Goal: Task Accomplishment & Management: Manage account settings

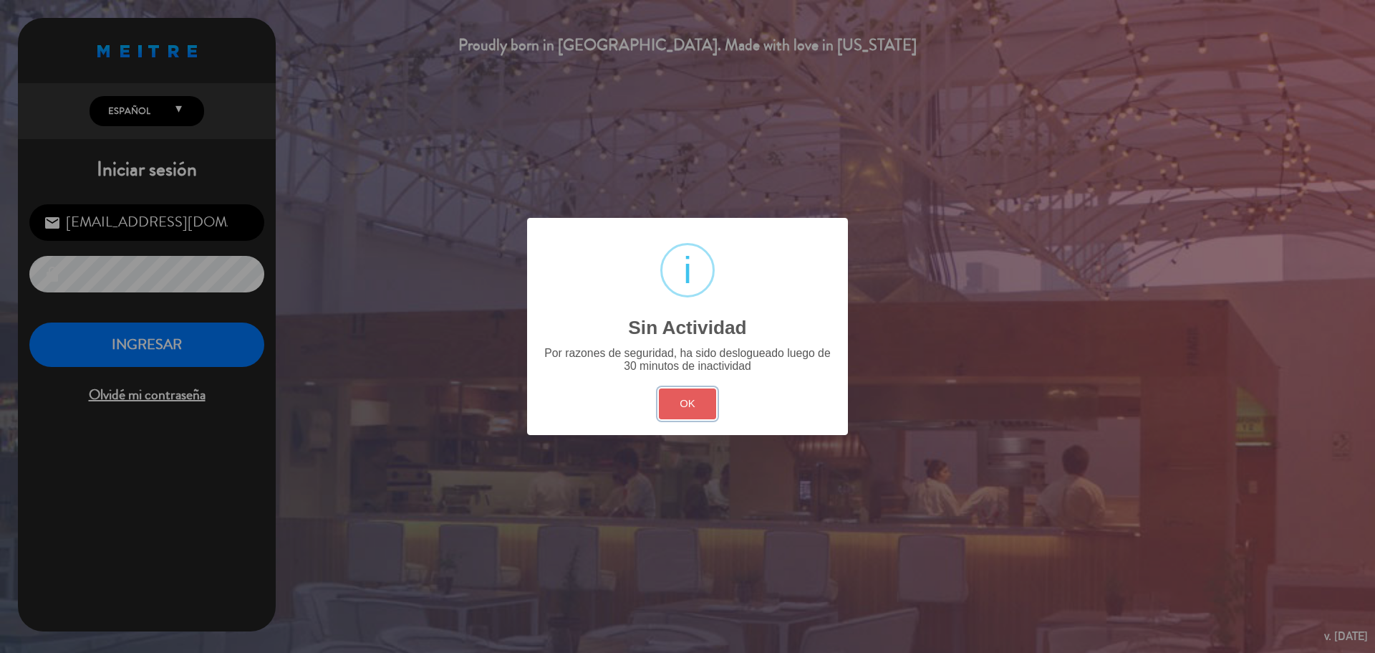
click at [673, 392] on button "OK" at bounding box center [688, 403] width 58 height 31
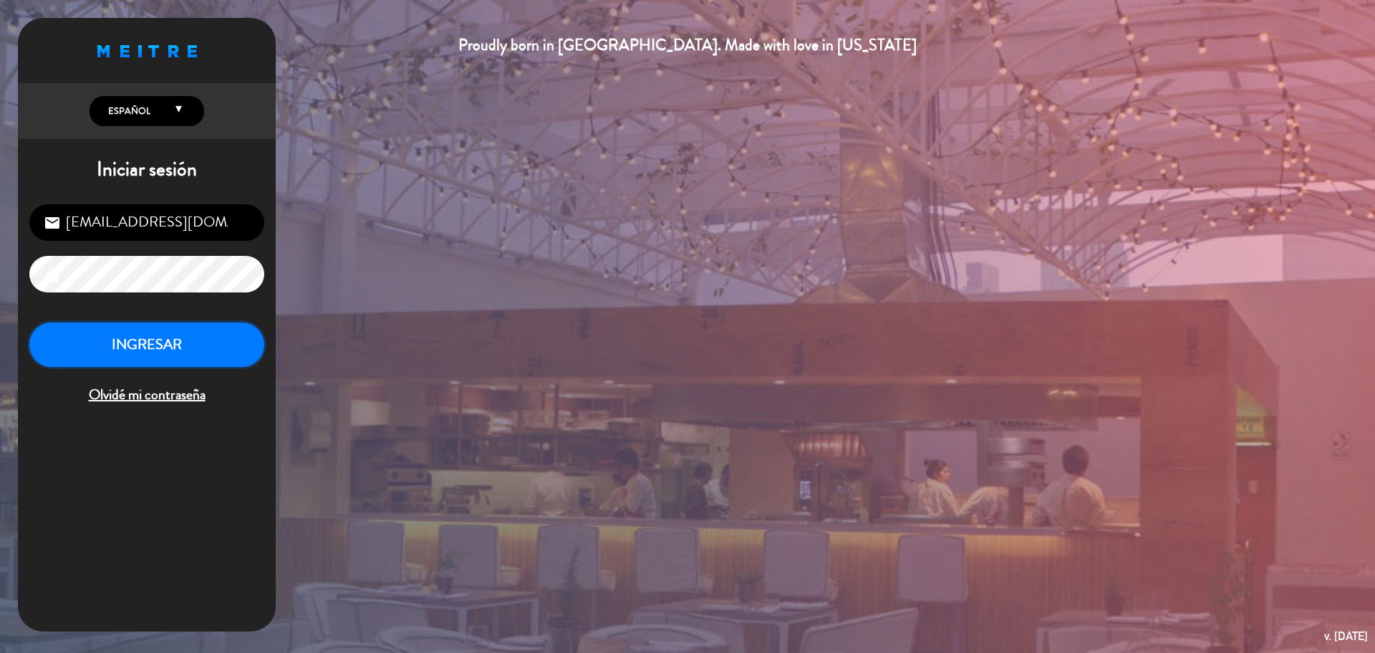
click at [234, 350] on button "INGRESAR" at bounding box center [146, 344] width 235 height 45
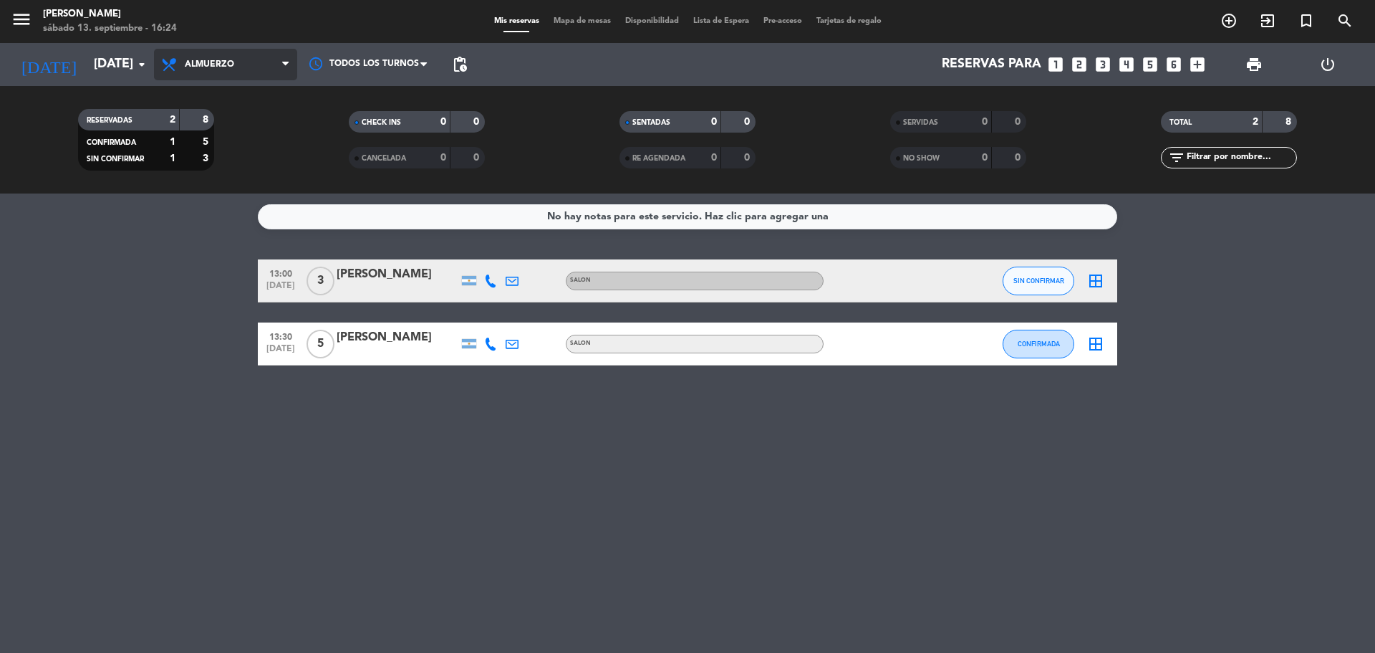
click at [282, 72] on span "Almuerzo" at bounding box center [225, 65] width 143 height 32
click at [271, 158] on div "menu KOI Lavalleja [DATE] 13. septiembre - 16:24 Mis reservas Mapa de mesas Dis…" at bounding box center [687, 96] width 1375 height 193
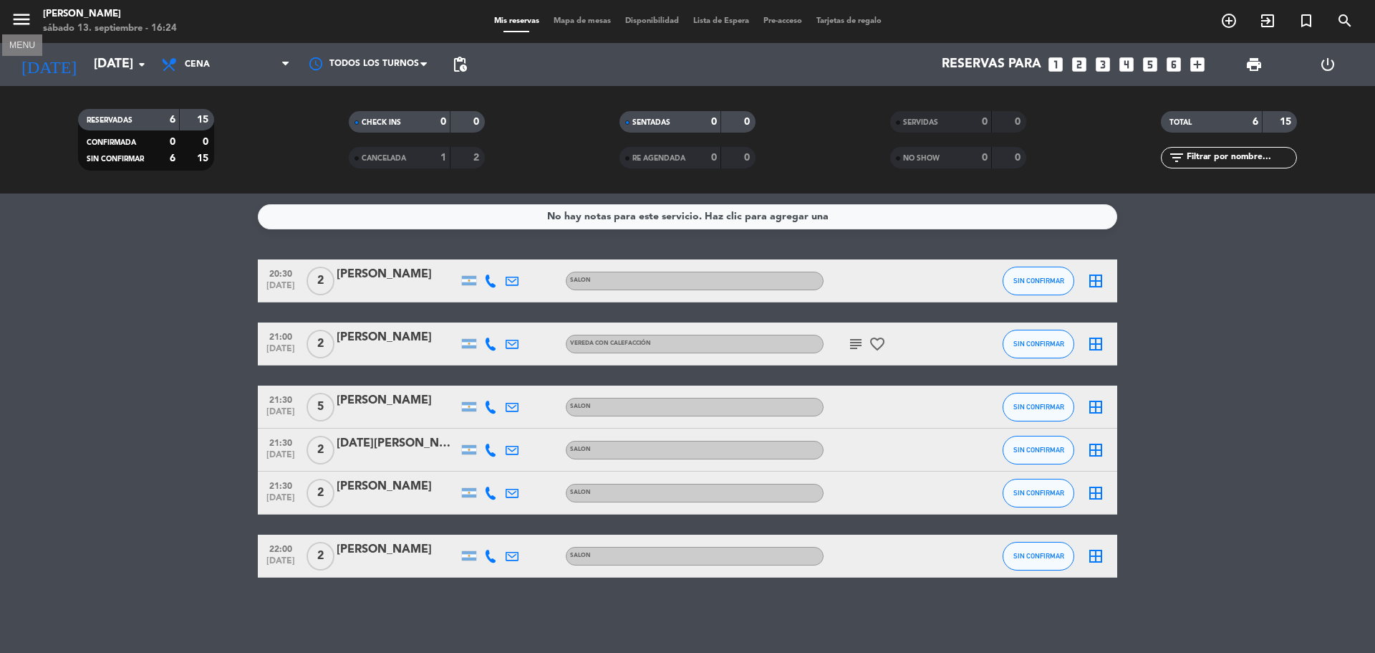
click at [32, 30] on icon "menu" at bounding box center [21, 19] width 21 height 21
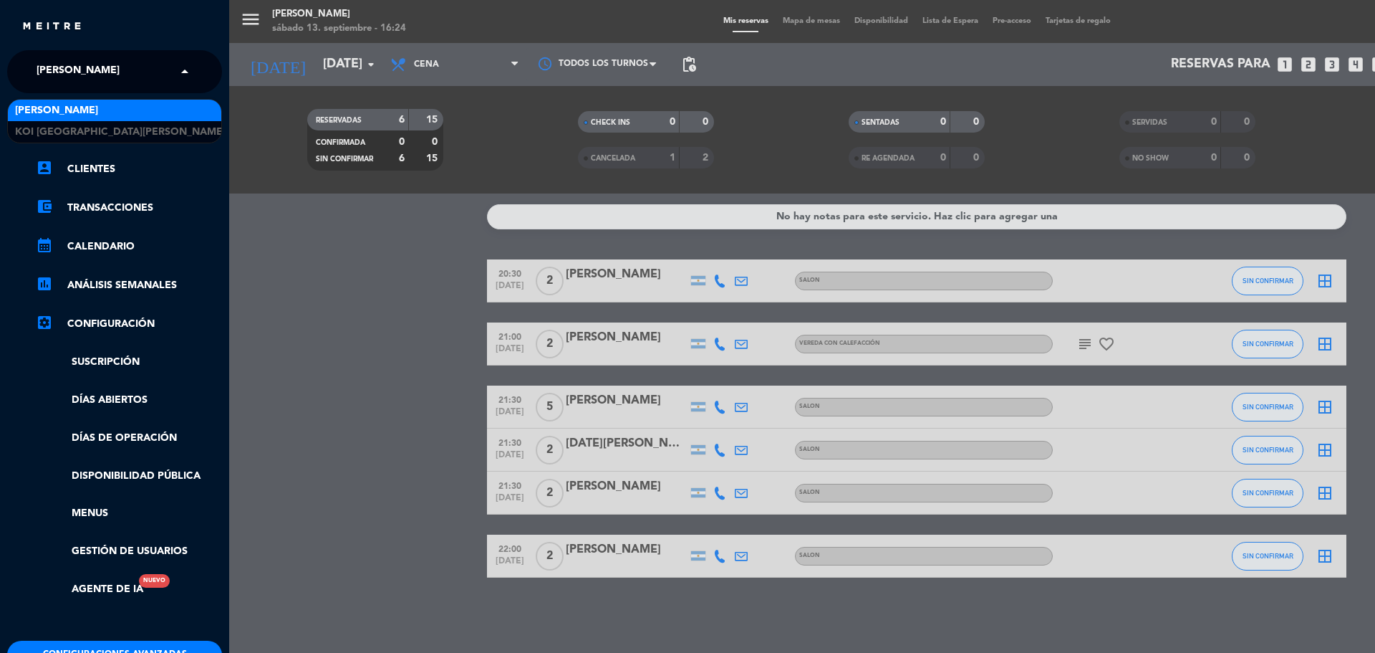
click at [71, 69] on span "[PERSON_NAME]" at bounding box center [78, 72] width 83 height 30
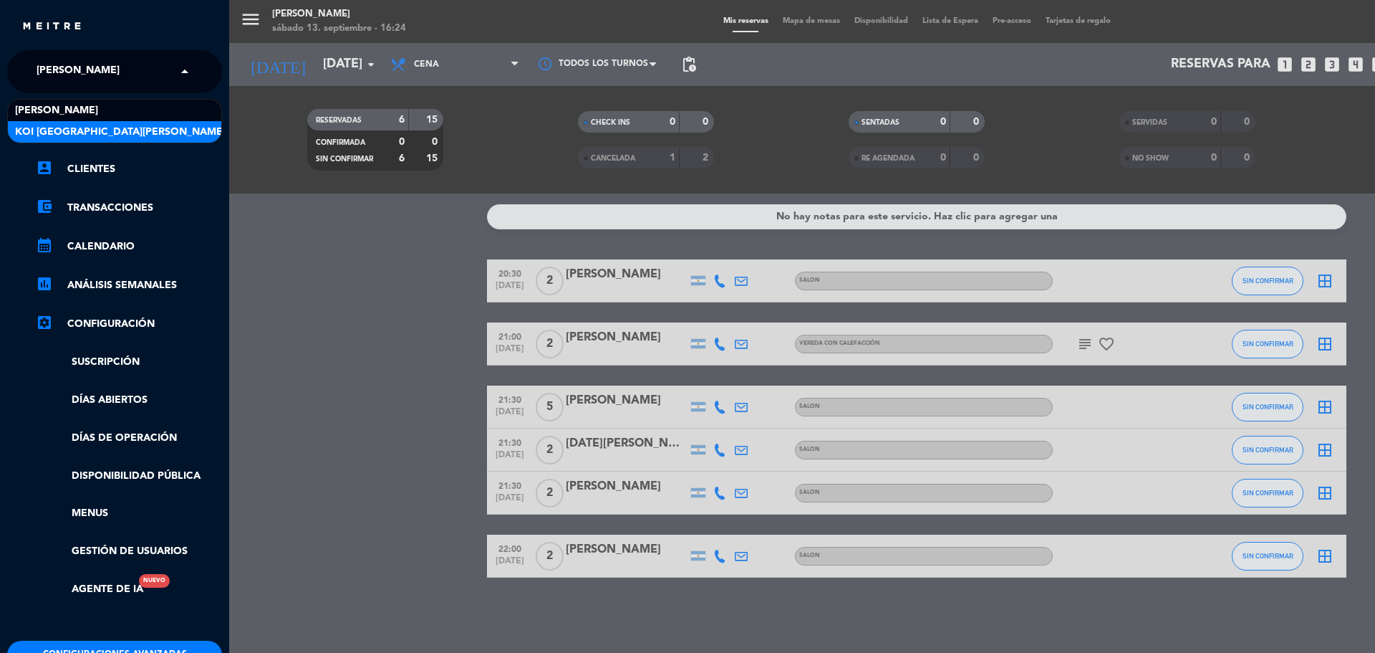
click at [82, 133] on span "KOI [GEOGRAPHIC_DATA][PERSON_NAME]" at bounding box center [120, 132] width 211 height 16
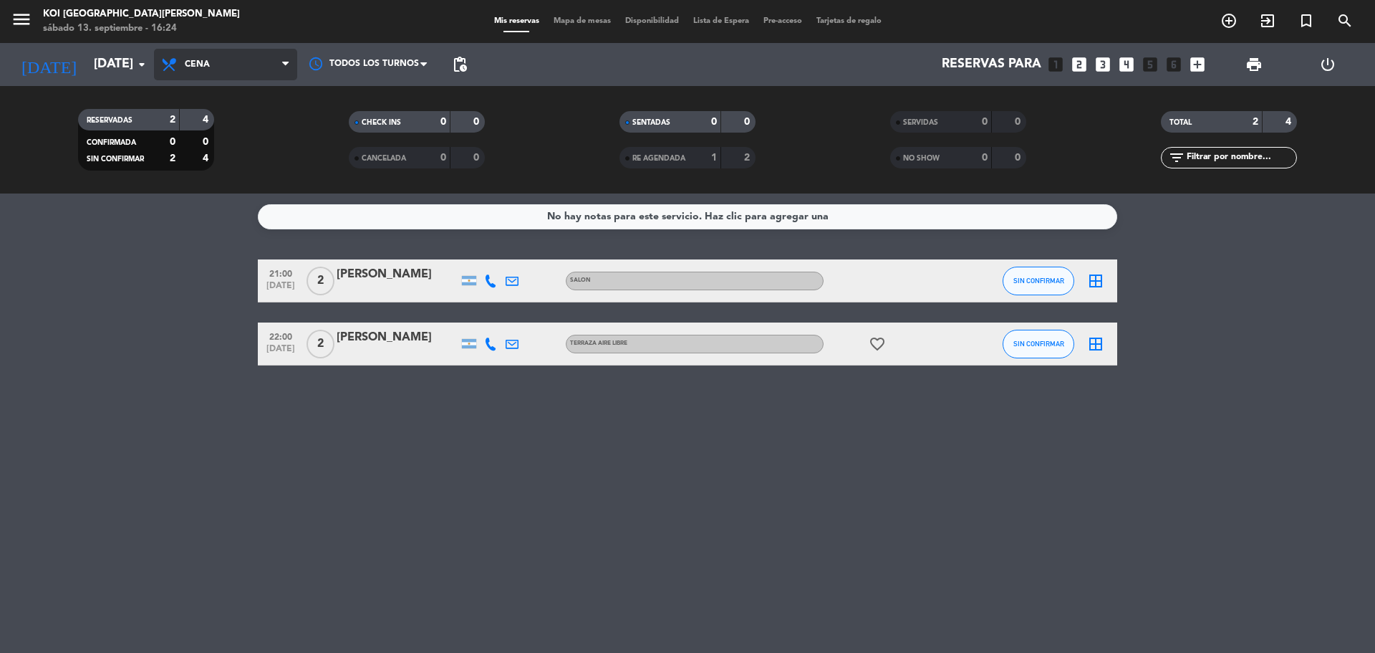
click at [285, 72] on span "Cena" at bounding box center [225, 65] width 143 height 32
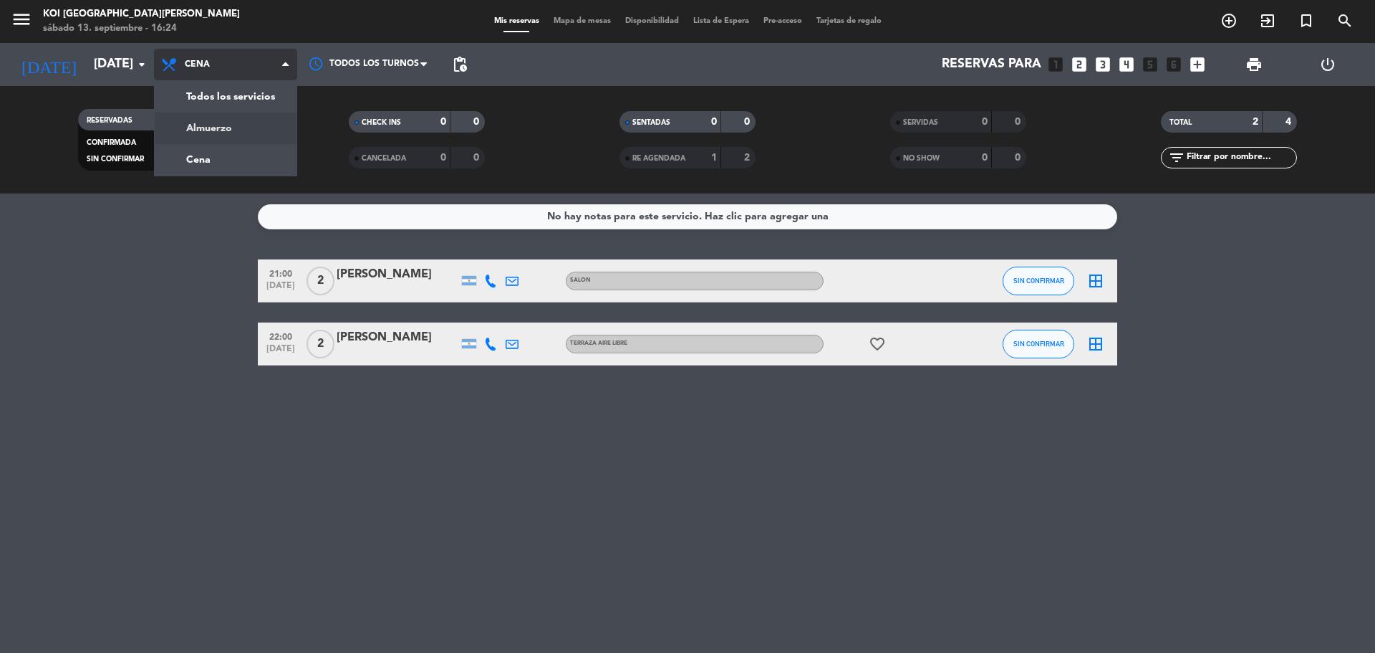
click at [272, 131] on div "menu KOI [GEOGRAPHIC_DATA][PERSON_NAME][DATE] 13. septiembre - 16:24 Mis reserv…" at bounding box center [687, 96] width 1375 height 193
